Goal: Information Seeking & Learning: Understand process/instructions

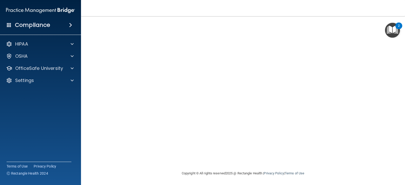
scroll to position [43, 0]
click at [391, 29] on img "Open Resource Center, 2 new notifications" at bounding box center [392, 30] width 15 height 15
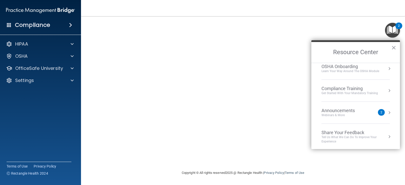
scroll to position [28, 0]
click at [392, 48] on button "×" at bounding box center [394, 48] width 5 height 8
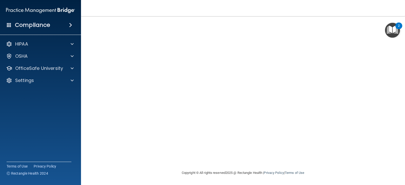
scroll to position [0, 0]
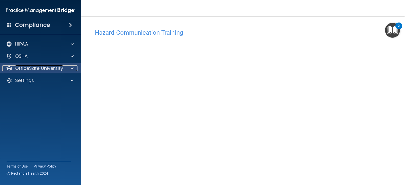
click at [73, 70] on span at bounding box center [72, 68] width 3 height 6
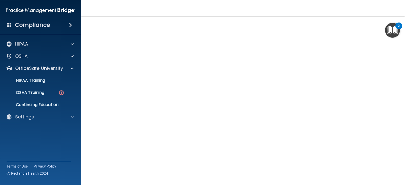
scroll to position [22, 0]
